Goal: Find specific page/section: Find specific page/section

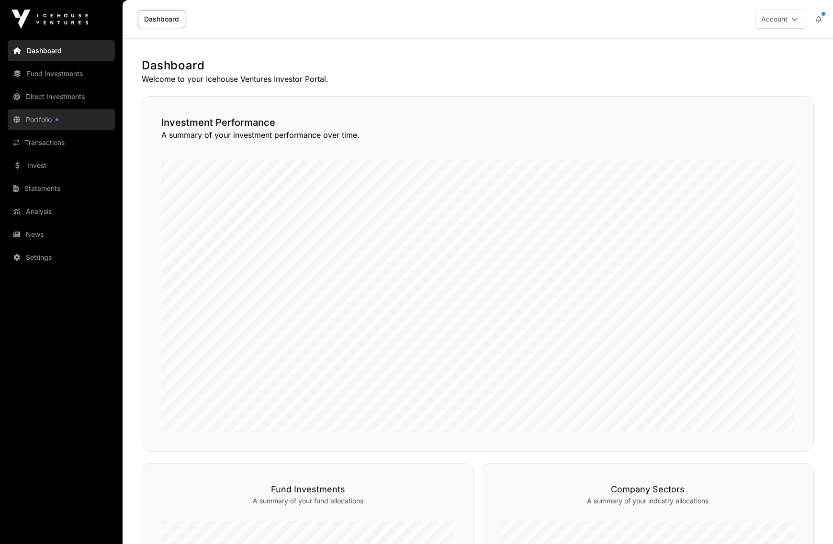
click at [52, 120] on link "Portfolio" at bounding box center [61, 119] width 107 height 21
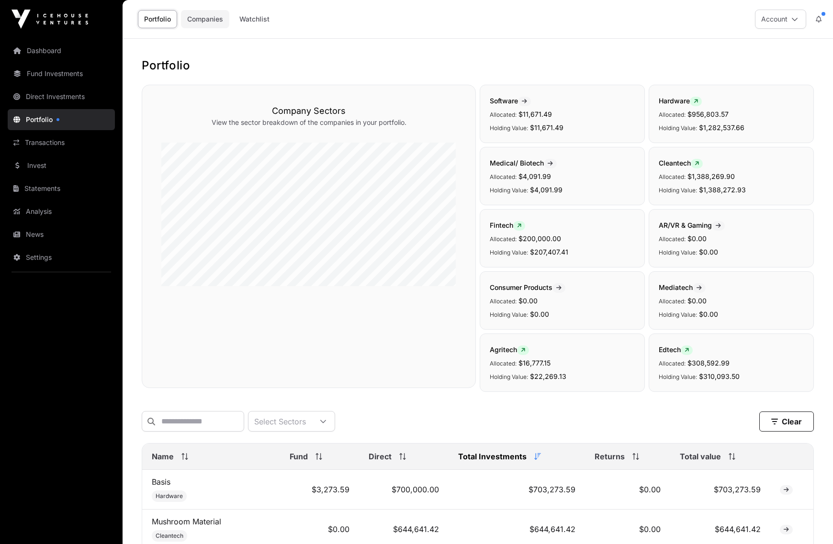
click at [207, 25] on link "Companies" at bounding box center [205, 19] width 48 height 18
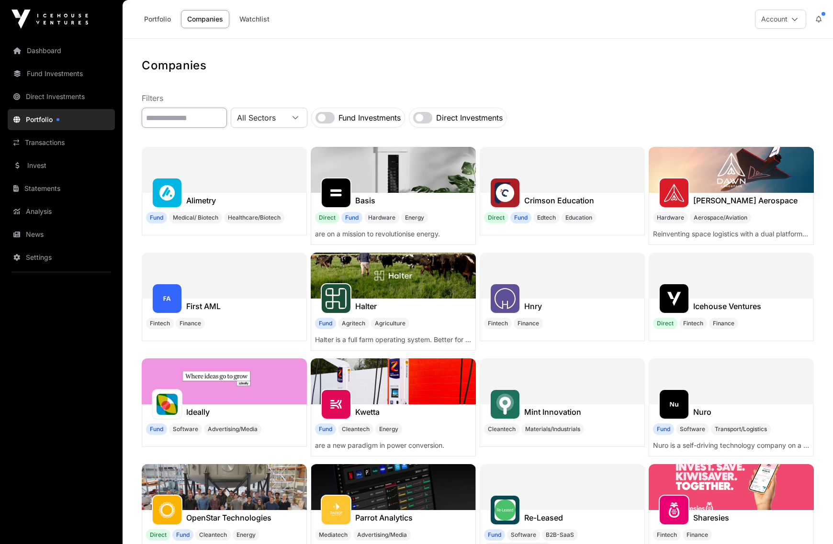
click at [162, 109] on input "text" at bounding box center [184, 118] width 85 height 20
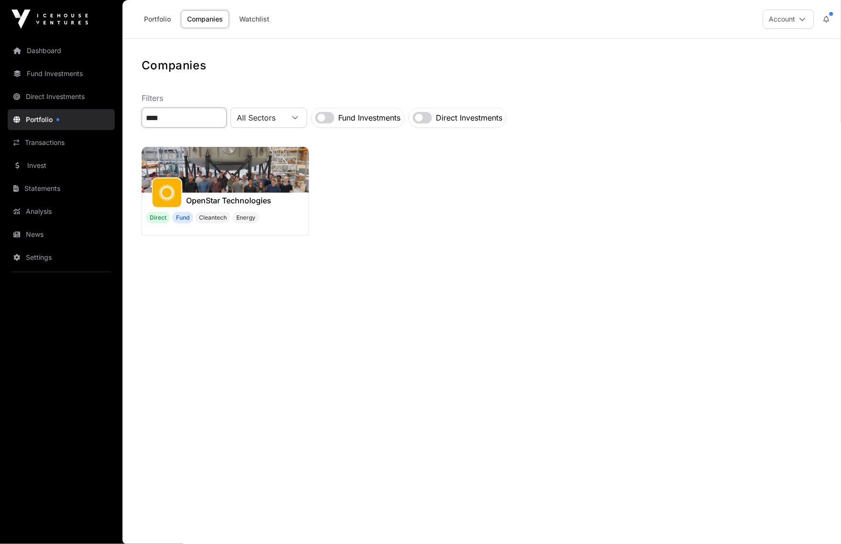
type input "****"
click at [231, 182] on img at bounding box center [225, 170] width 167 height 46
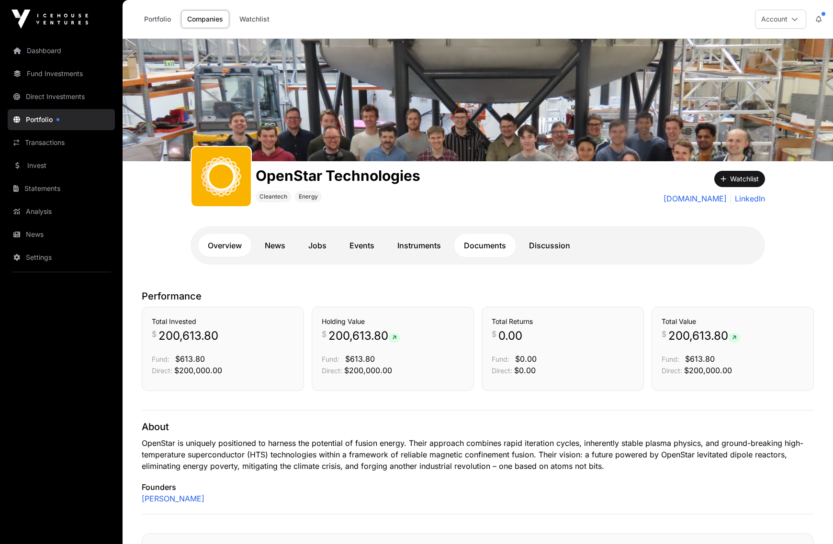
click at [489, 252] on link "Documents" at bounding box center [484, 245] width 61 height 23
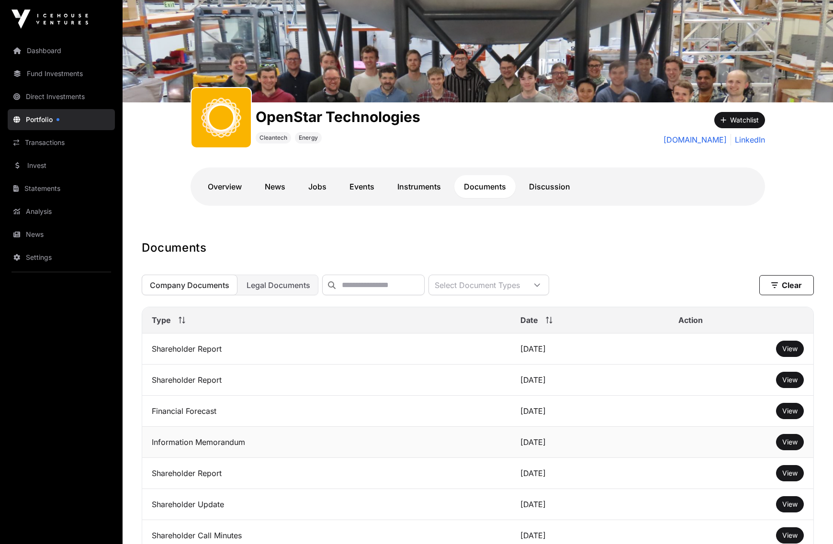
scroll to position [46, 0]
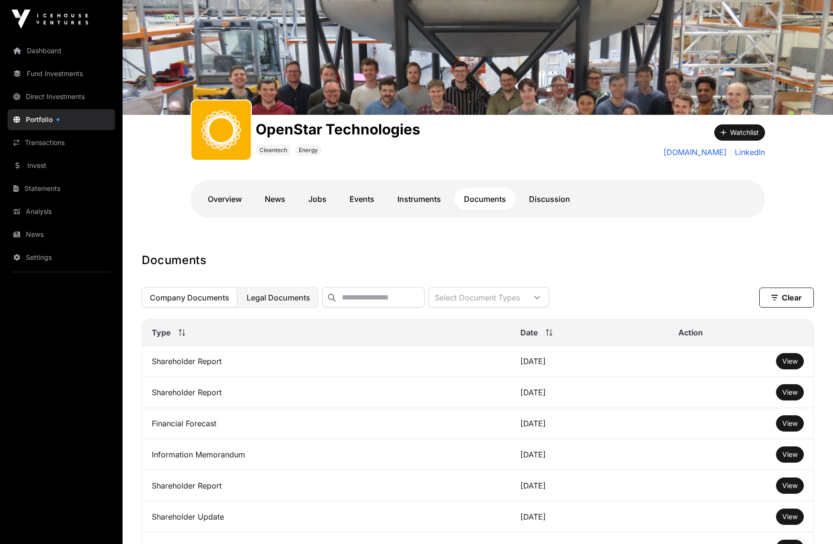
click at [295, 298] on span "Legal Documents" at bounding box center [278, 298] width 64 height 10
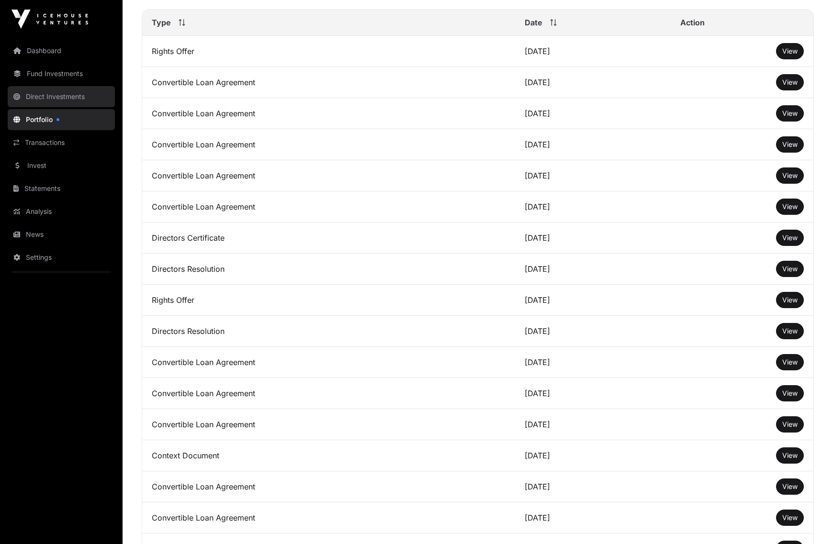
scroll to position [0, 0]
